Goal: Information Seeking & Learning: Find specific page/section

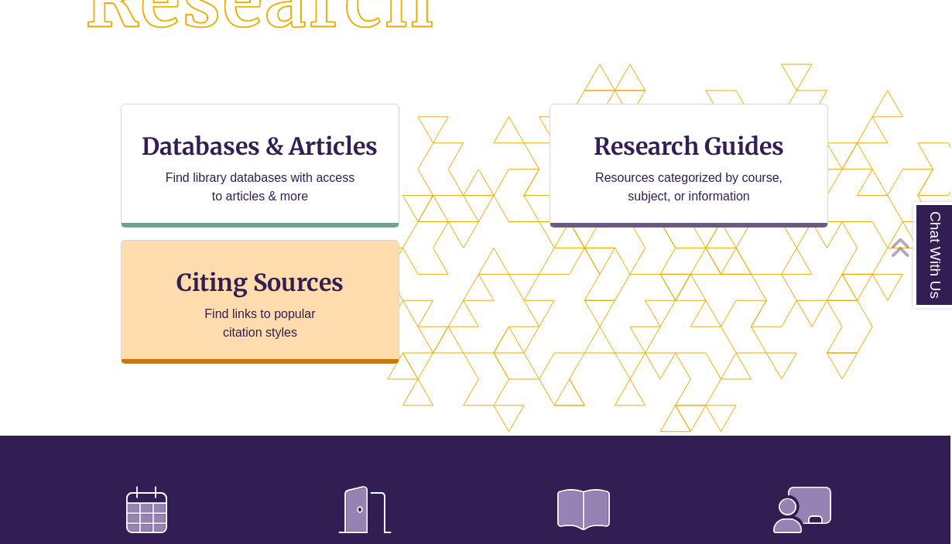
scroll to position [468, 2]
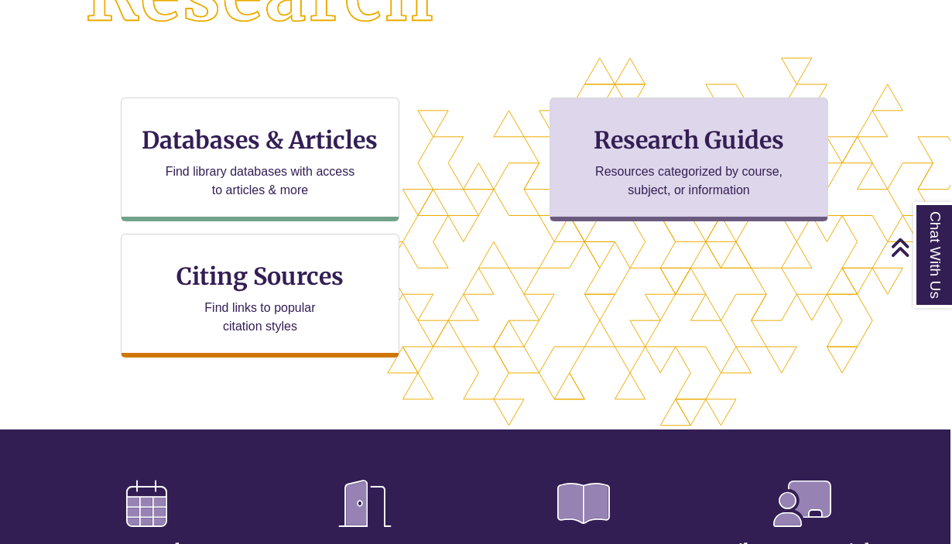
click at [636, 185] on p "Resources categorized by course, subject, or information" at bounding box center [689, 181] width 202 height 37
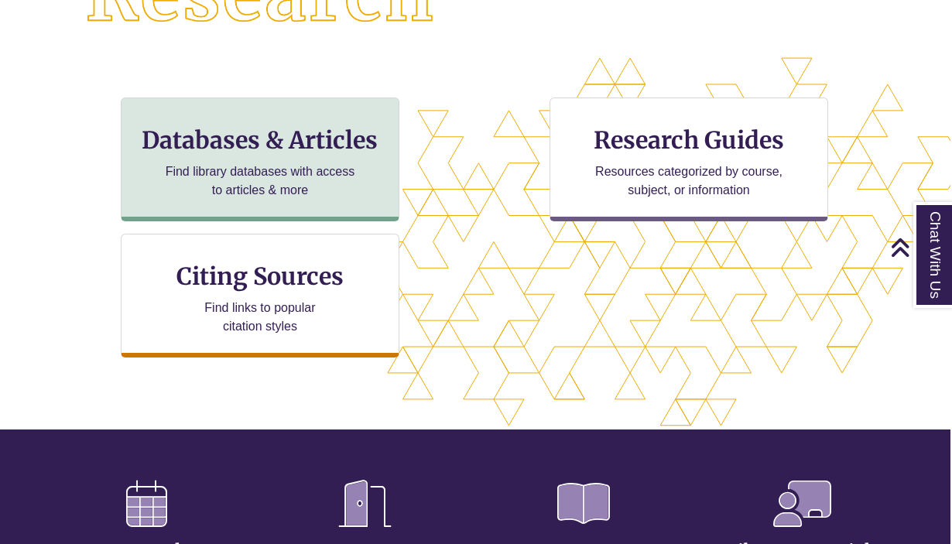
click at [231, 153] on div "Databases & Articles Find library databases with access to articles & more" at bounding box center [260, 160] width 279 height 124
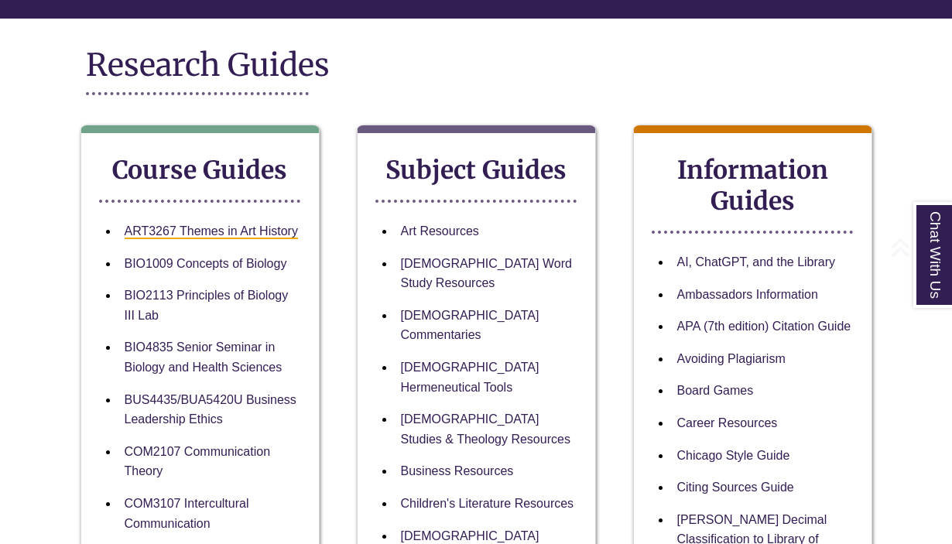
scroll to position [177, 1]
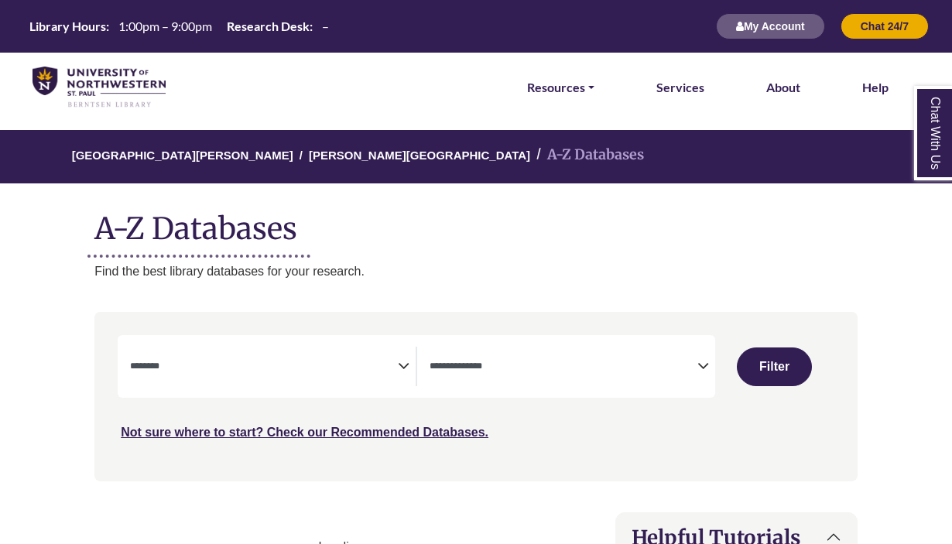
select select "Database Subject Filter"
select select "Database Types Filter"
select select "Database Subject Filter"
select select "Database Types Filter"
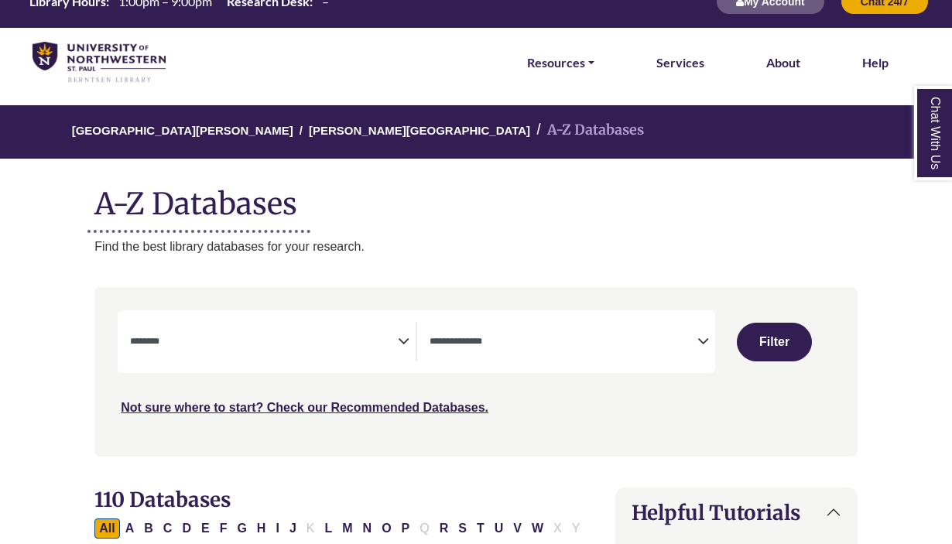
scroll to position [26, 0]
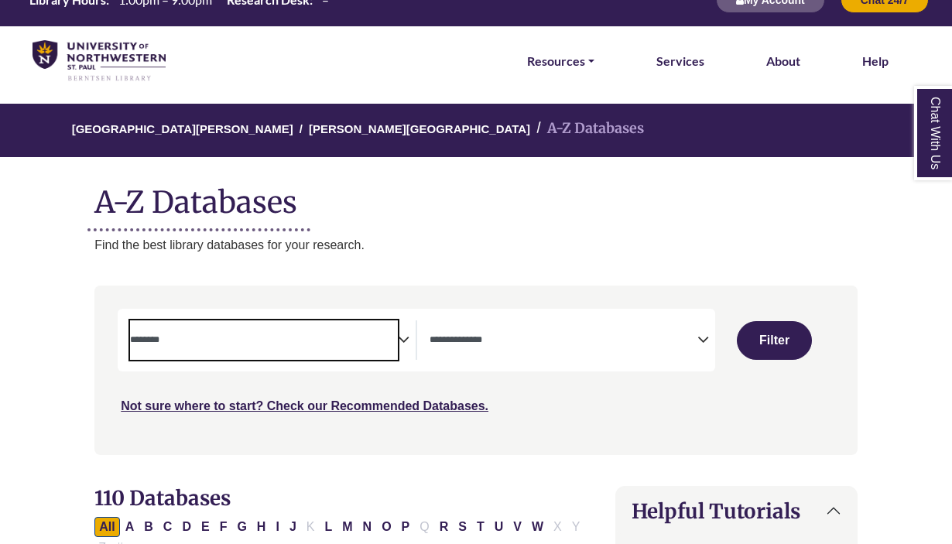
click at [331, 336] on textarea "Search" at bounding box center [264, 341] width 268 height 12
type textarea "**"
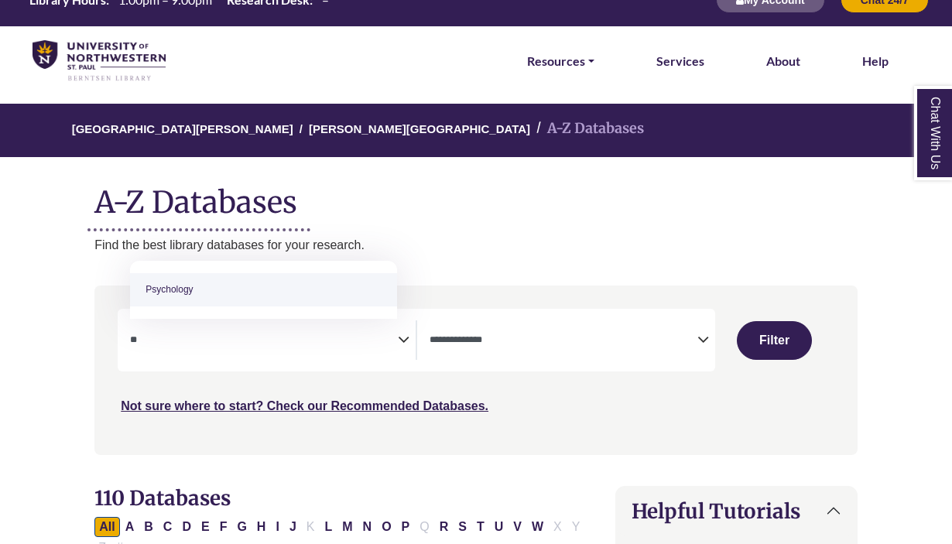
select select "*****"
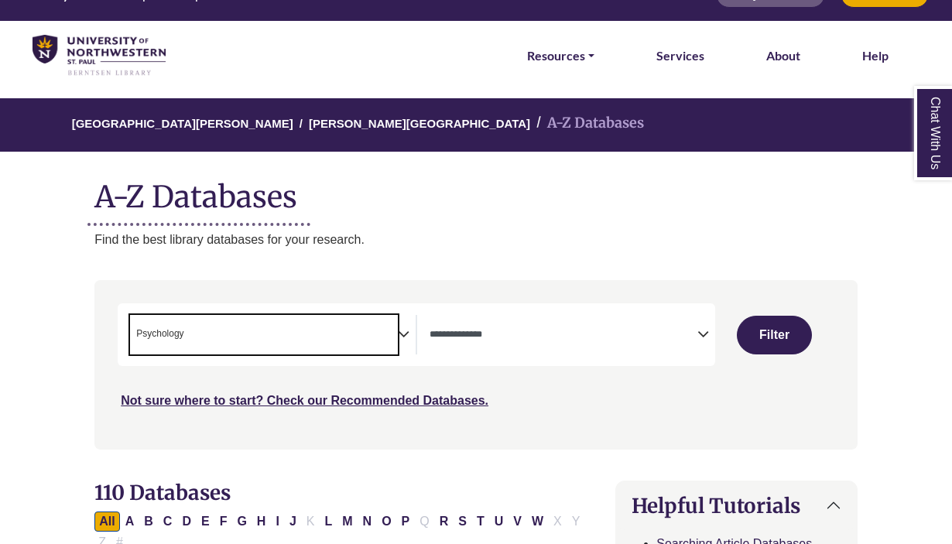
scroll to position [33, 0]
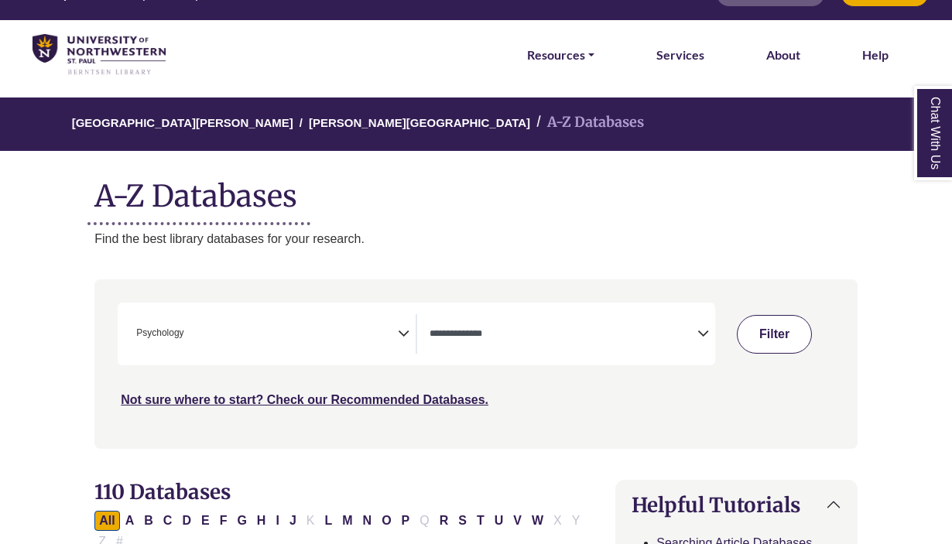
click at [765, 338] on button "Filter" at bounding box center [775, 334] width 76 height 39
select select "Database Types Filter"
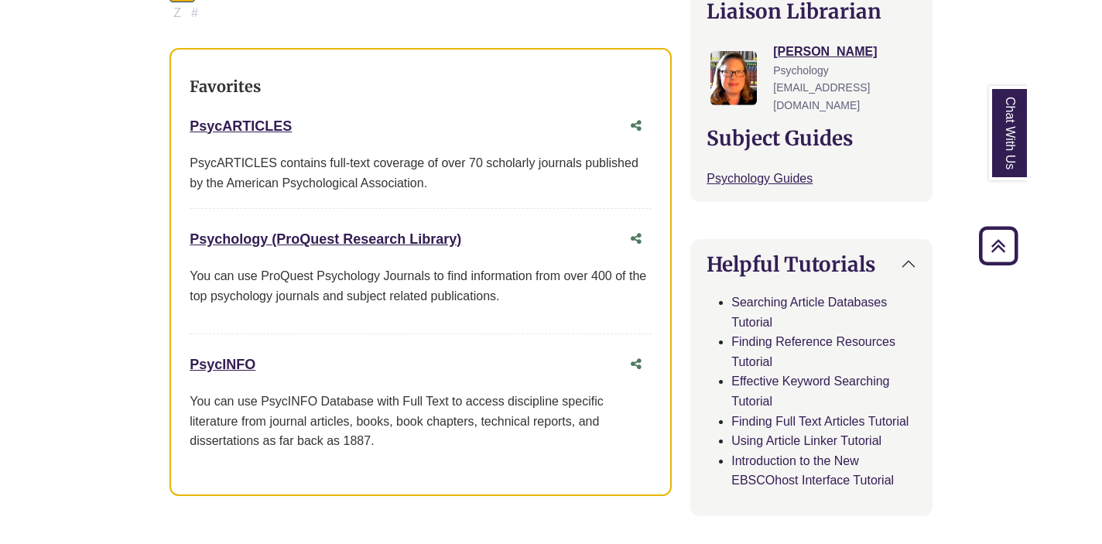
scroll to position [568, 0]
